Goal: Information Seeking & Learning: Learn about a topic

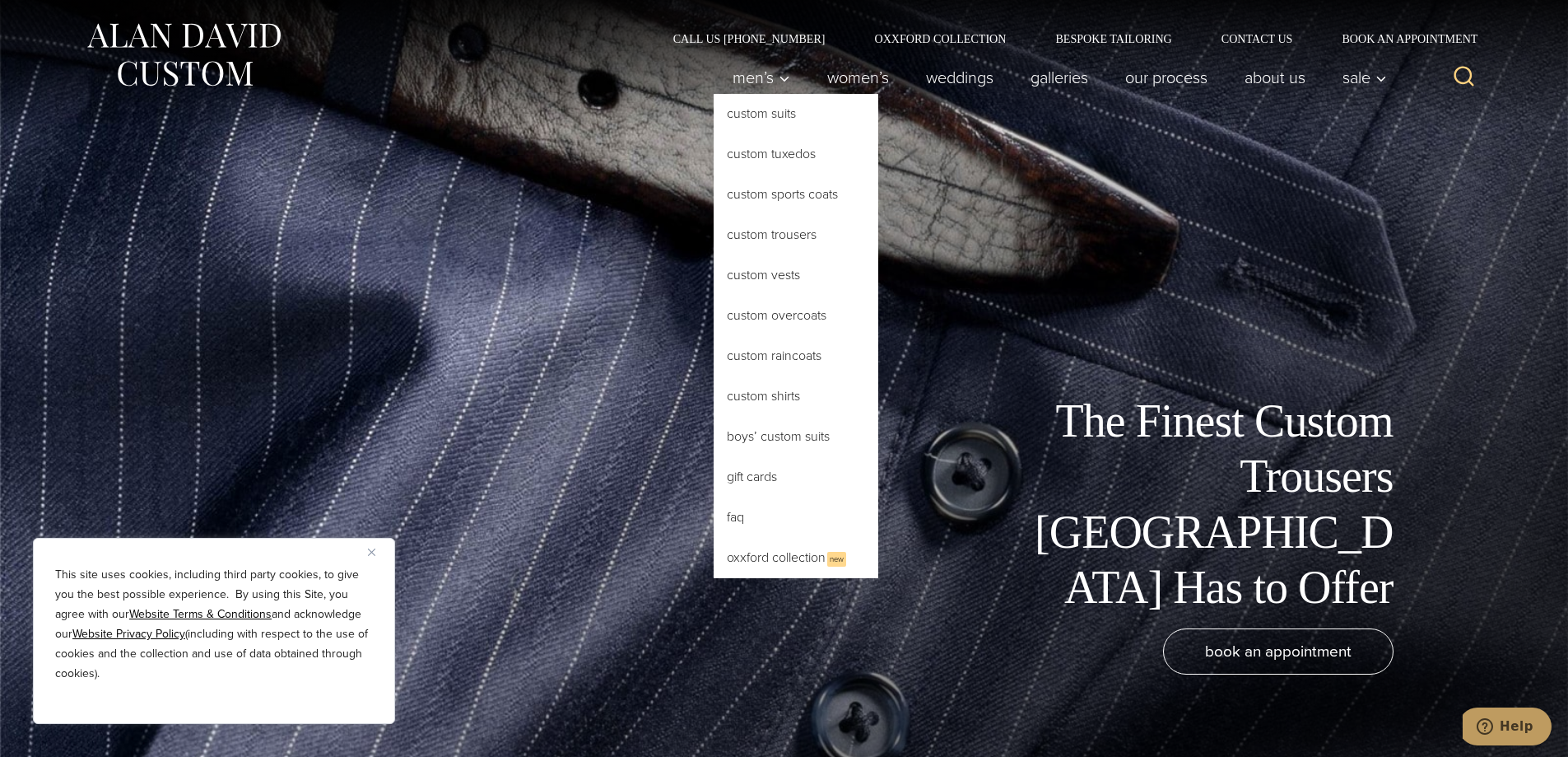
click at [804, 232] on link "Custom Trousers" at bounding box center [795, 234] width 165 height 40
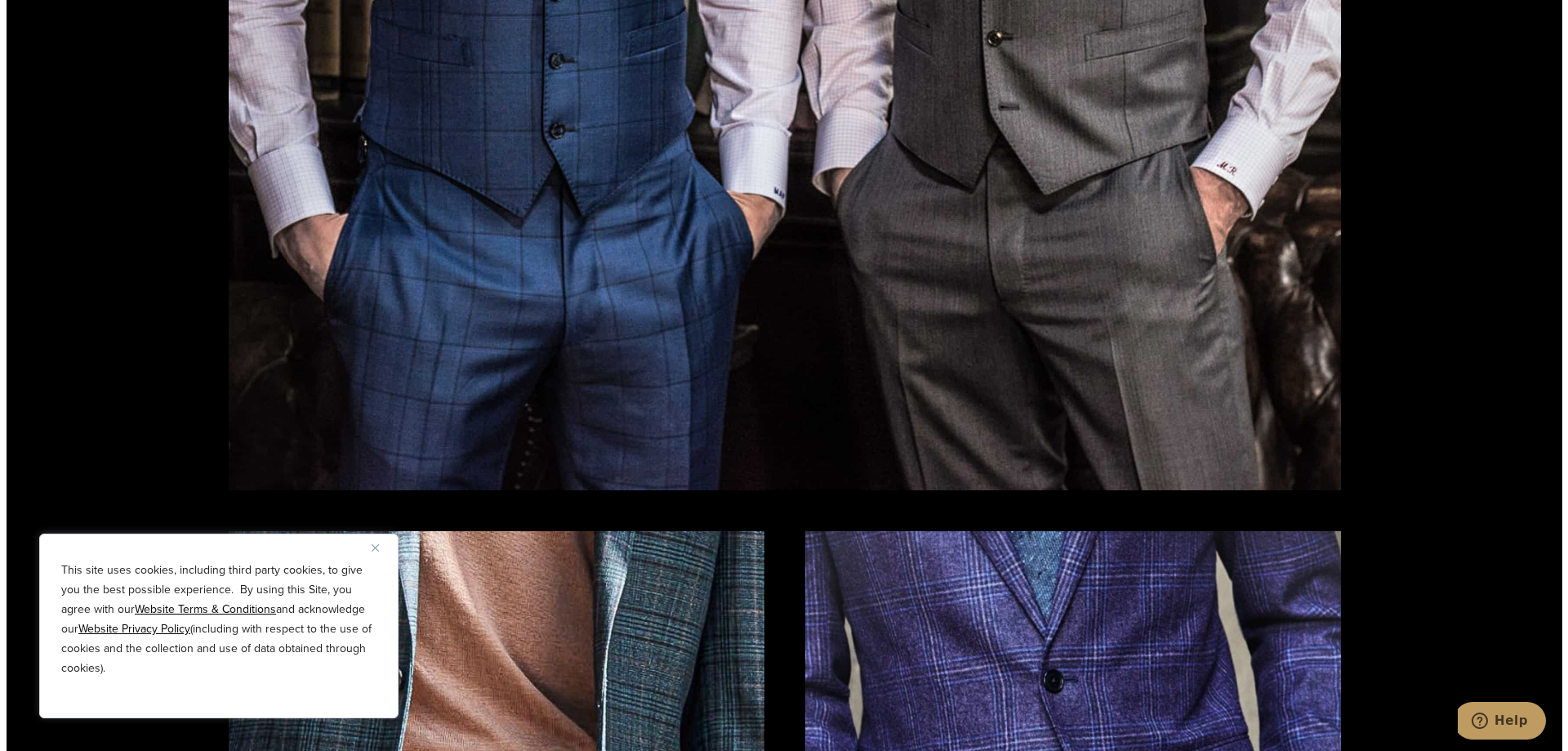
scroll to position [2532, 0]
